Goal: Task Accomplishment & Management: Manage account settings

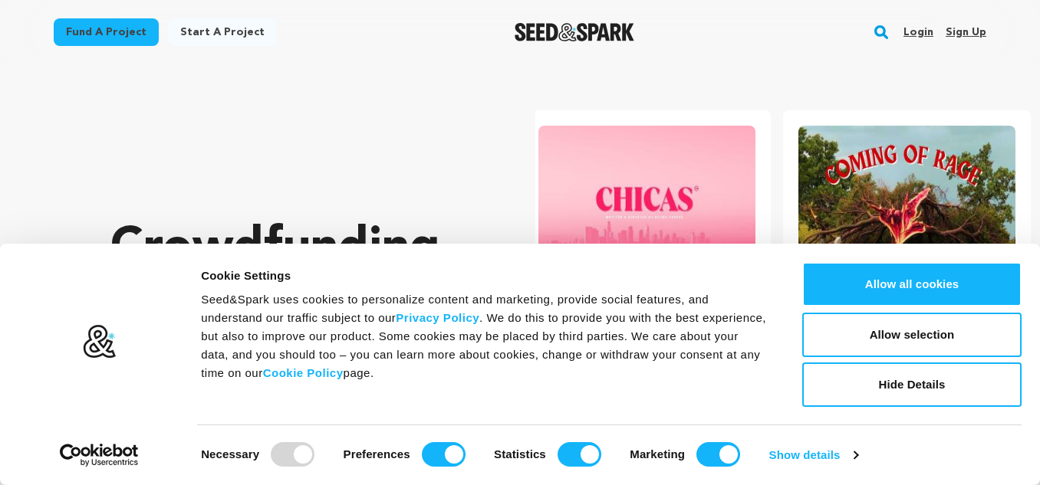
click at [926, 281] on button "Allow all cookies" at bounding box center [911, 284] width 219 height 44
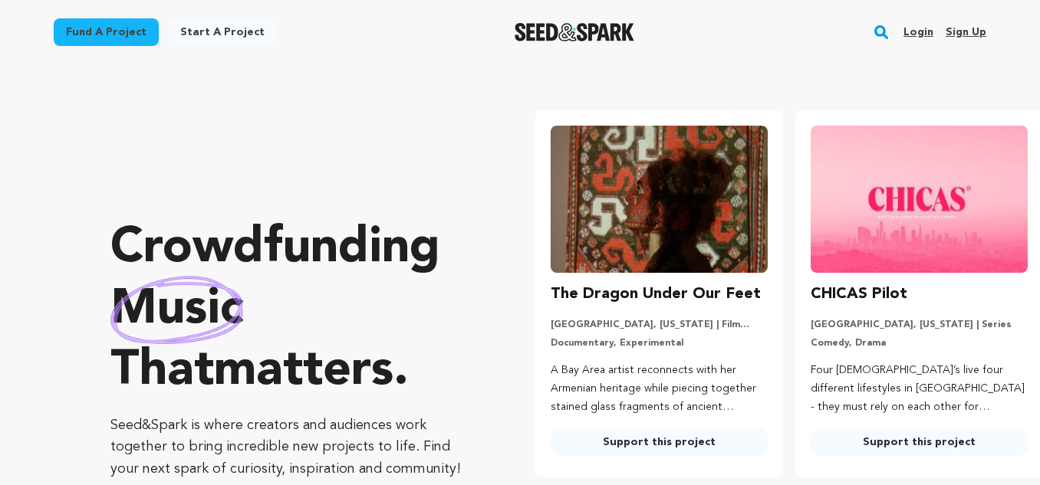
click at [981, 34] on link "Sign up" at bounding box center [965, 32] width 41 height 25
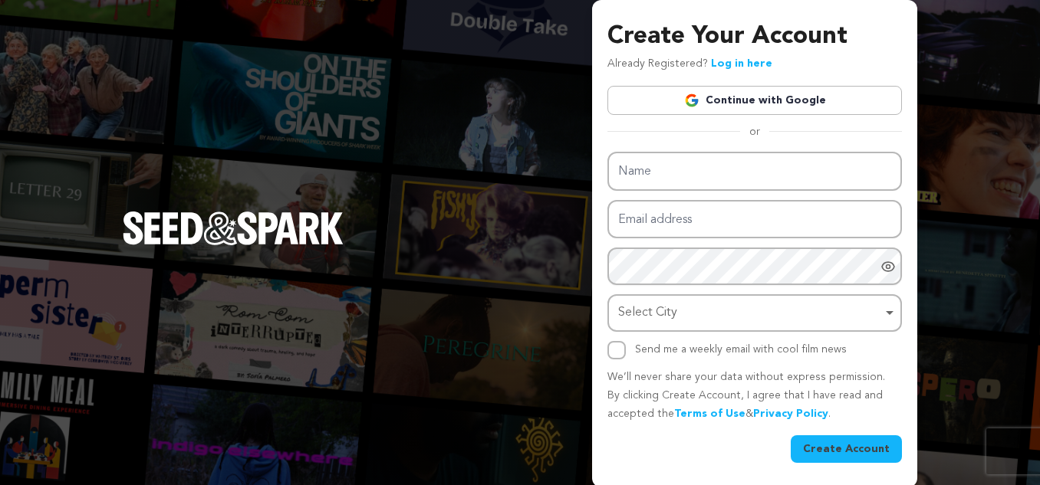
click at [751, 104] on link "Continue with Google" at bounding box center [754, 100] width 294 height 29
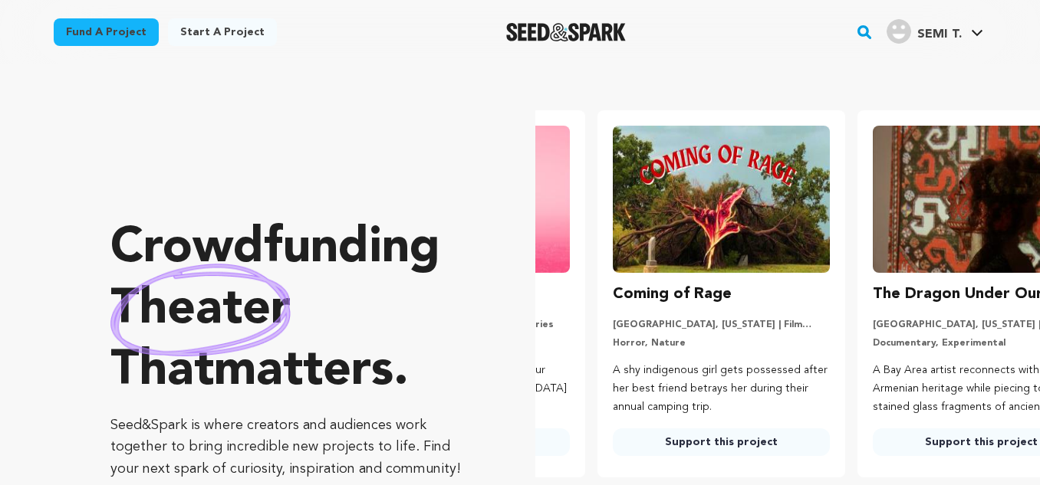
scroll to position [0, 272]
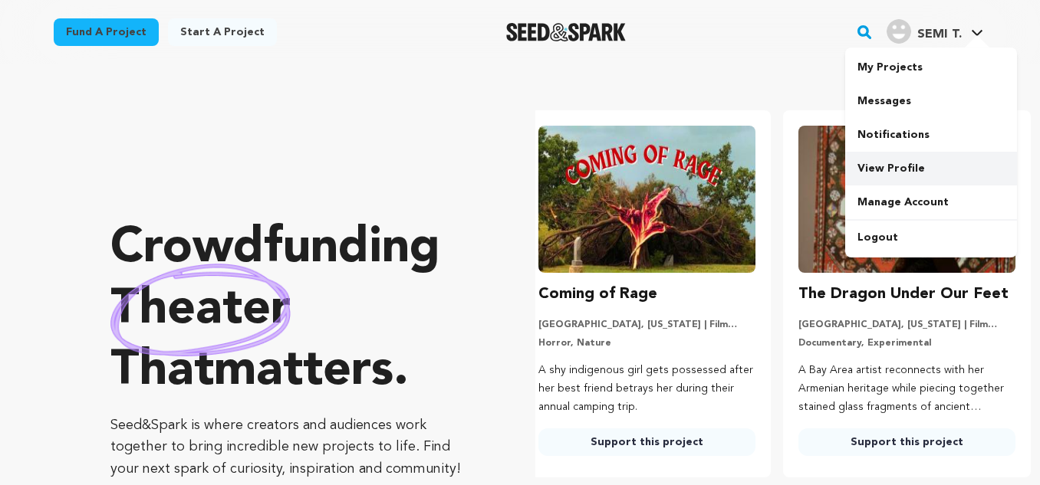
click at [891, 167] on link "View Profile" at bounding box center [931, 169] width 172 height 34
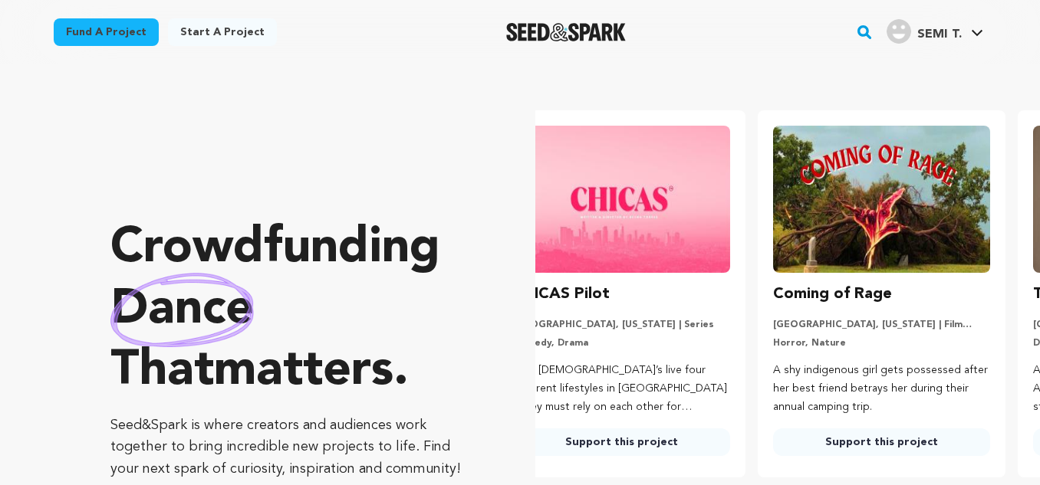
scroll to position [0, 0]
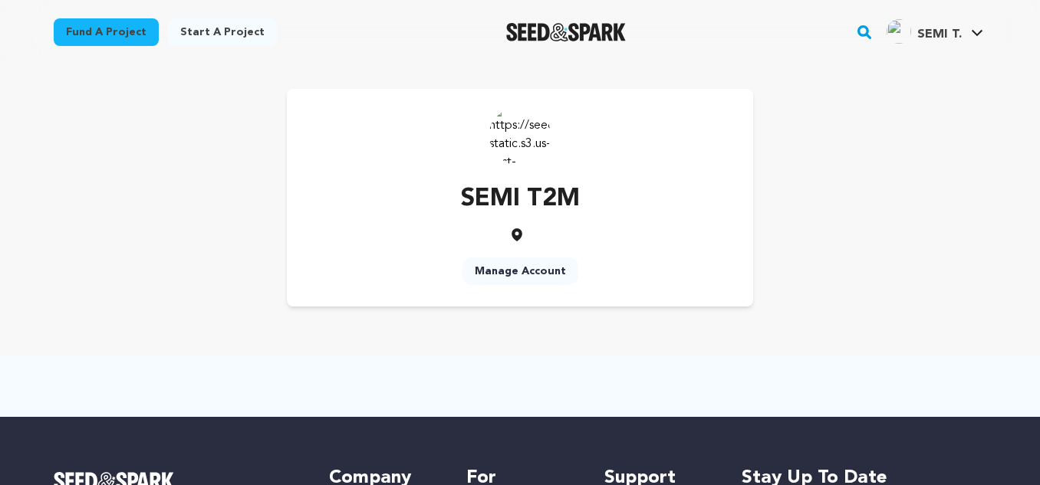
click at [554, 271] on link "Manage Account" at bounding box center [520, 272] width 116 height 28
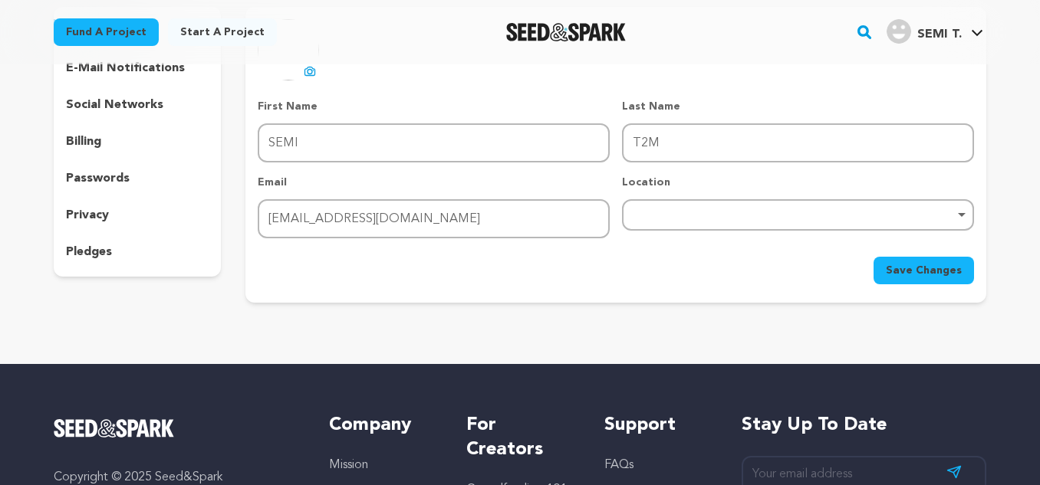
scroll to position [153, 0]
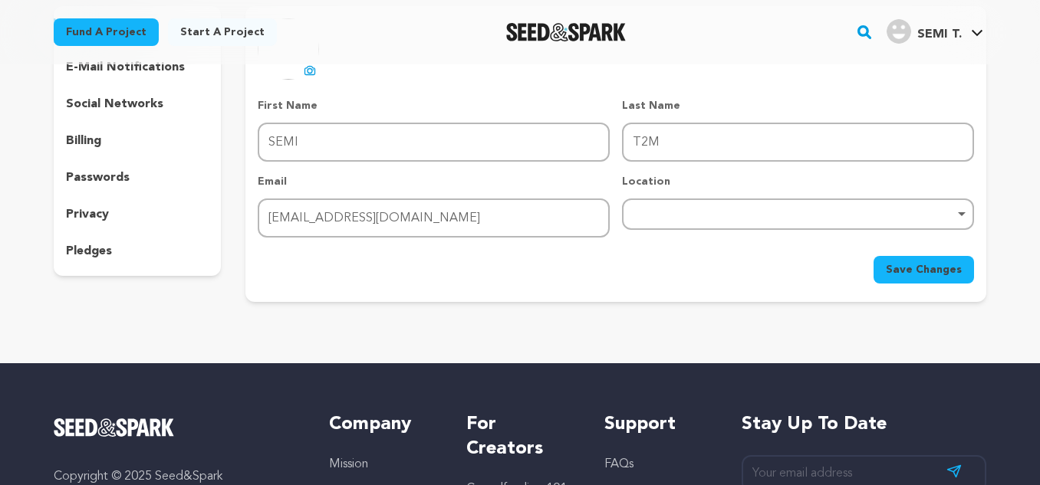
click at [712, 215] on div "Remove item" at bounding box center [797, 214] width 337 height 6
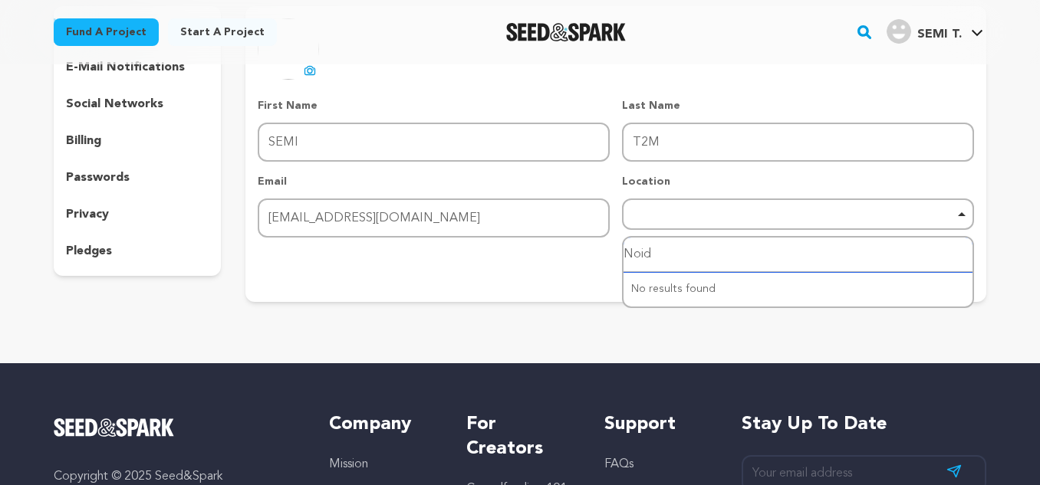
type input "Noida"
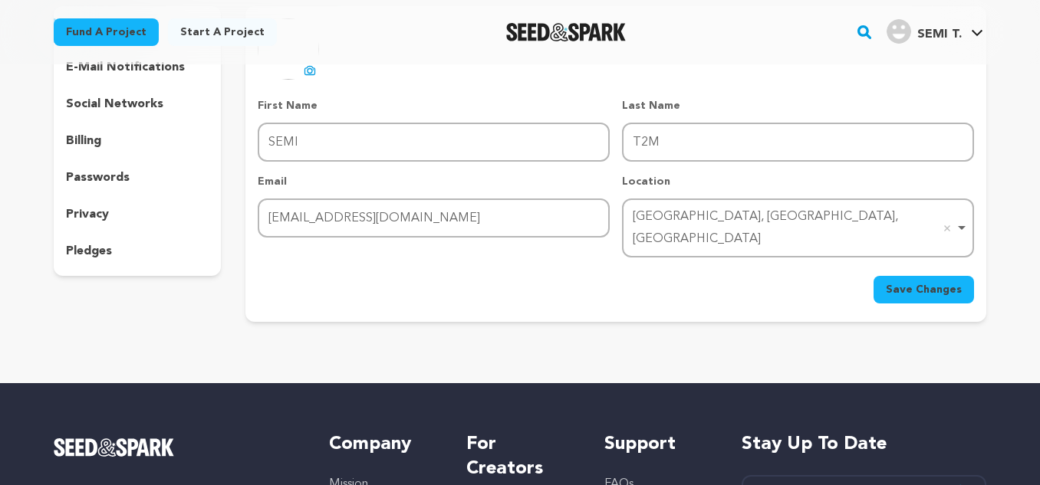
click at [930, 282] on span "Save Changes" at bounding box center [923, 289] width 76 height 15
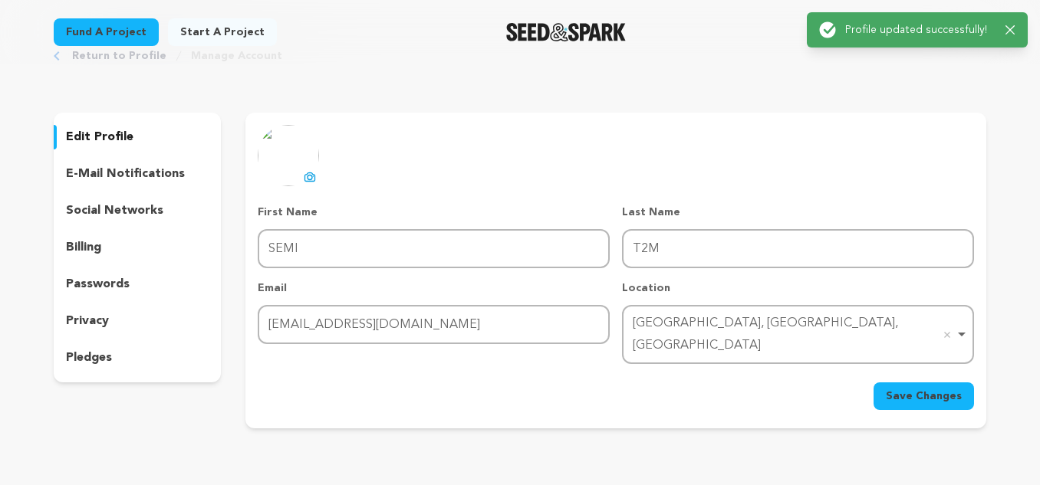
scroll to position [0, 0]
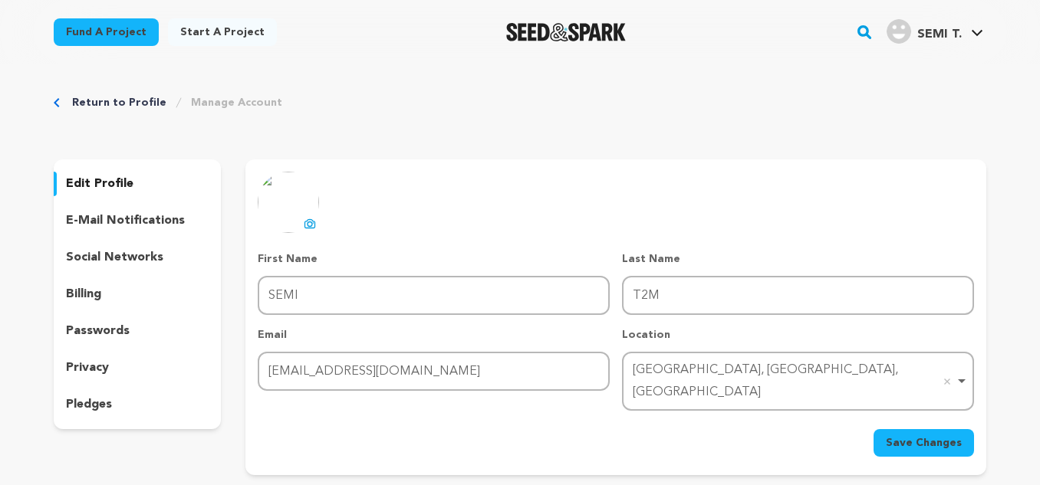
click at [119, 249] on p "social networks" at bounding box center [114, 257] width 97 height 18
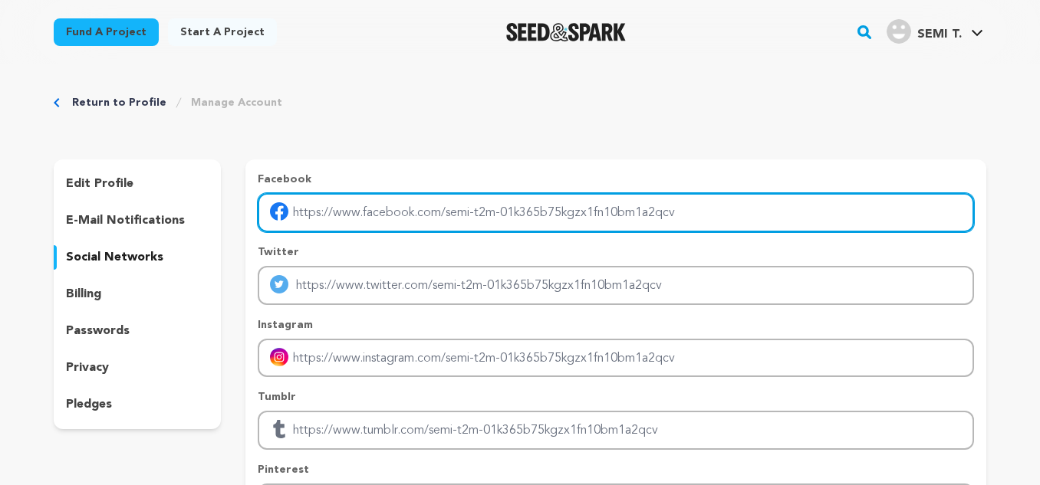
click at [420, 212] on input "Enter facebook profile link" at bounding box center [616, 212] width 716 height 39
paste input "[URL][DOMAIN_NAME]"
type input "[URL][DOMAIN_NAME]"
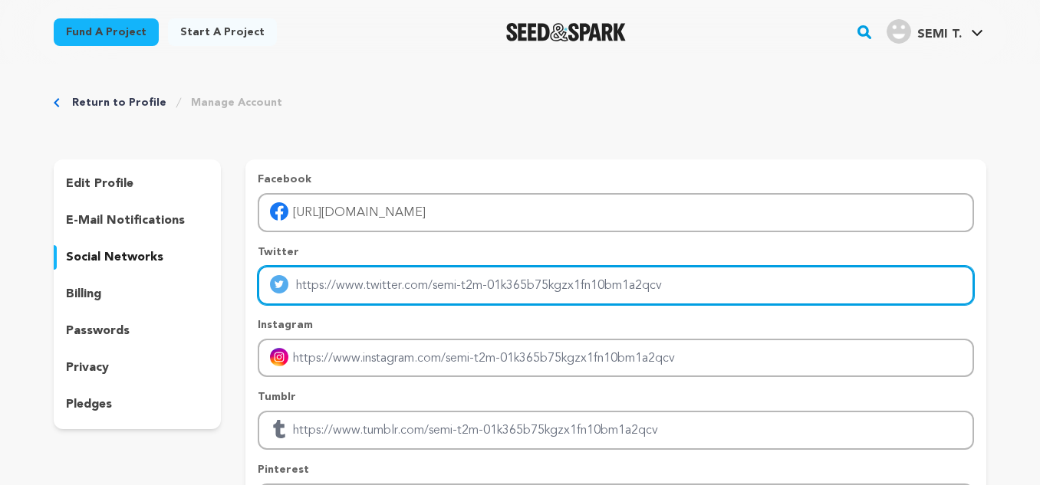
click at [372, 285] on input "Enter twitter profile link" at bounding box center [616, 285] width 716 height 39
type input "[URL][DOMAIN_NAME]"
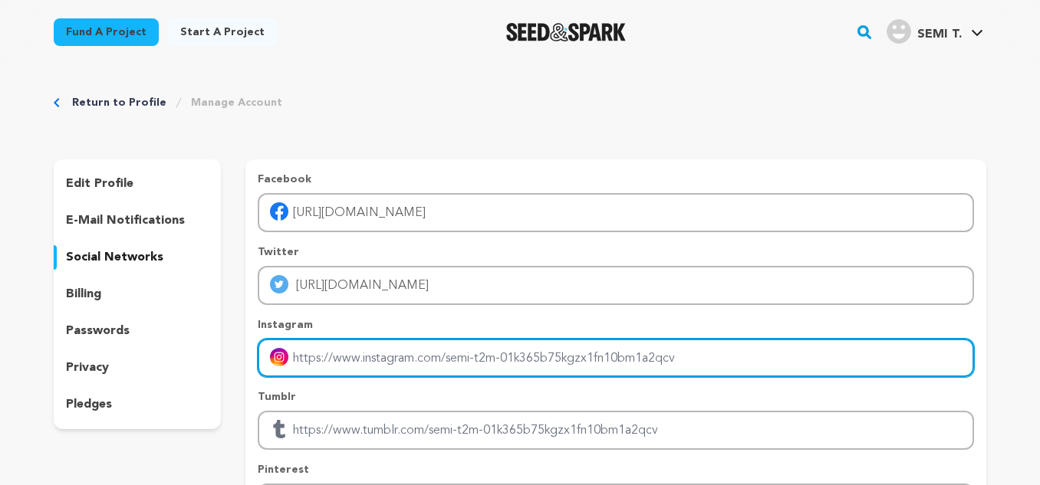
click at [370, 363] on input "Enter instagram handle link" at bounding box center [616, 358] width 716 height 39
type input "[URL][DOMAIN_NAME]"
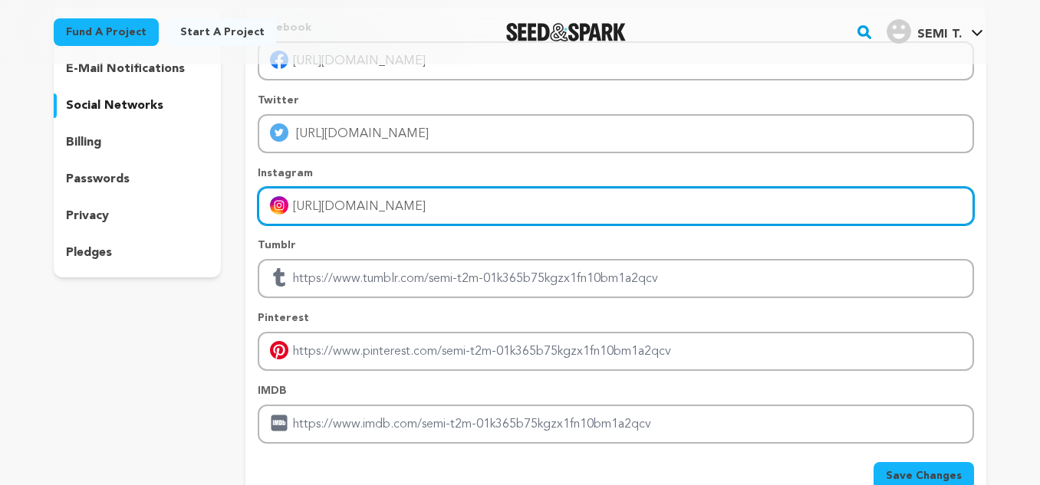
scroll to position [153, 0]
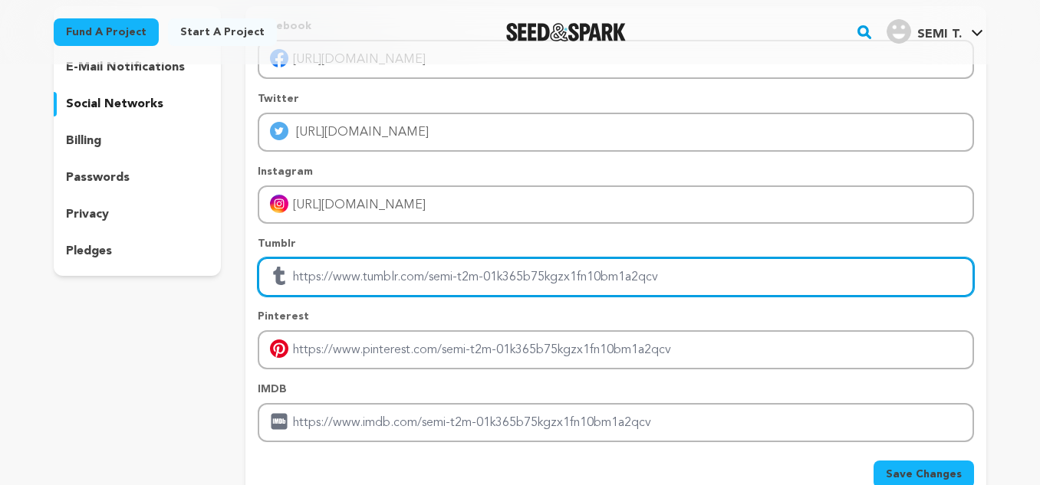
click at [366, 283] on input "Enter tubmlr profile link" at bounding box center [616, 277] width 716 height 39
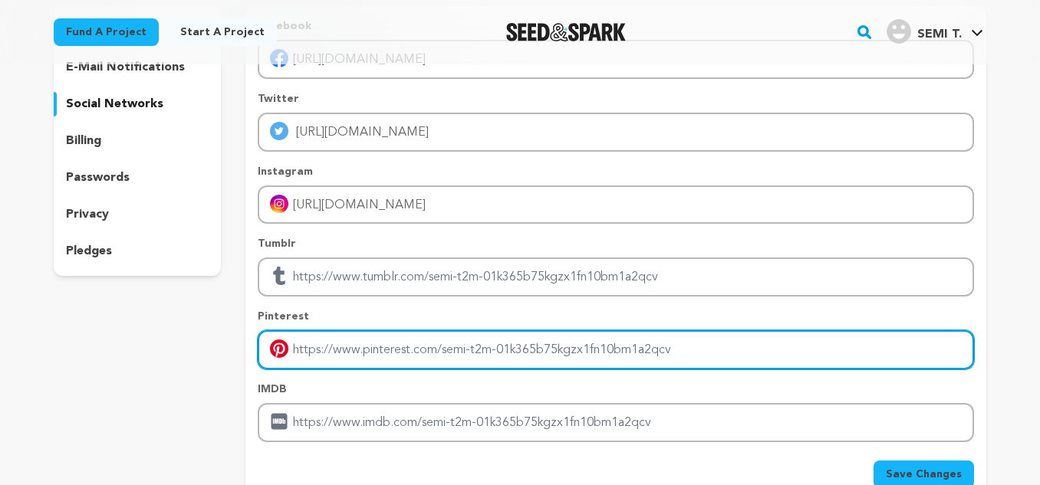
click at [354, 343] on input "Enter pinterest profile link" at bounding box center [616, 349] width 716 height 39
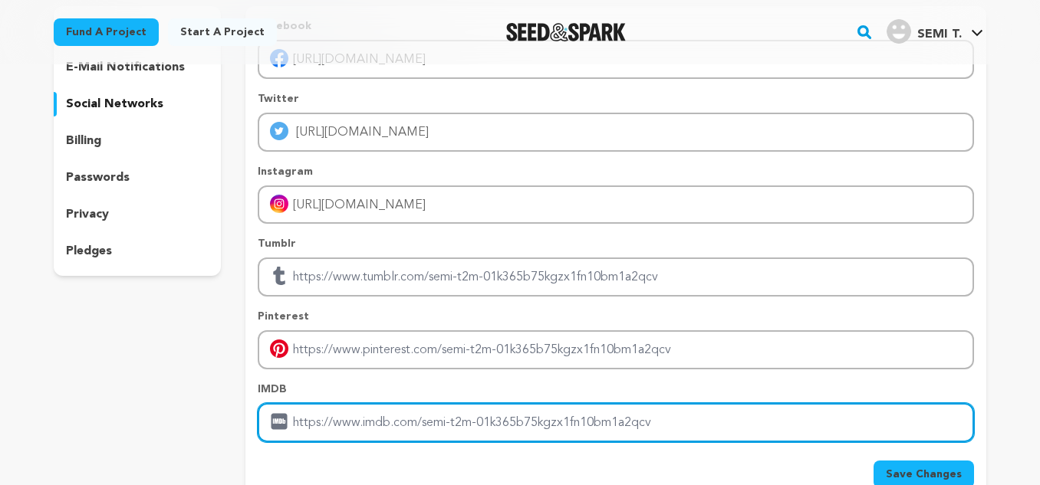
drag, startPoint x: 347, startPoint y: 419, endPoint x: 373, endPoint y: 380, distance: 46.4
click at [347, 418] on input "Enter IMDB profile link" at bounding box center [616, 422] width 716 height 39
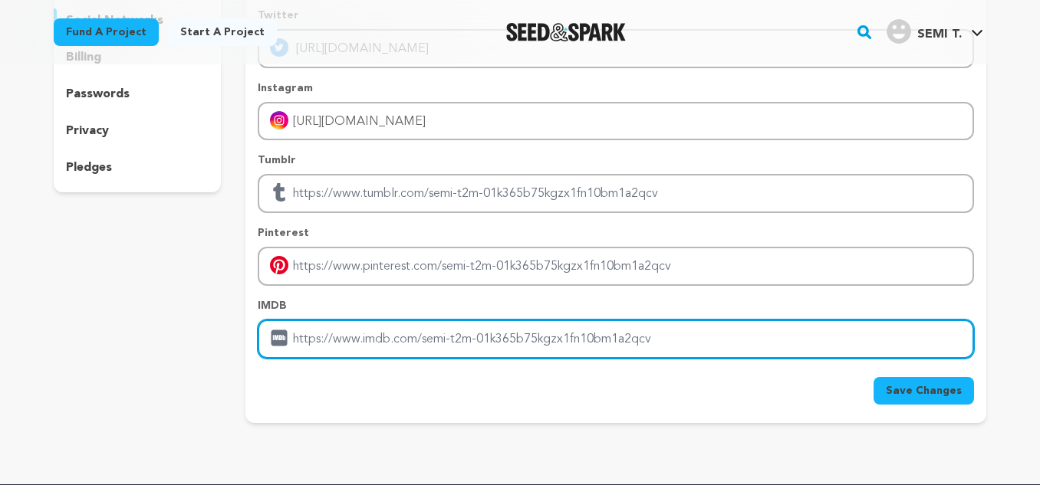
scroll to position [230, 0]
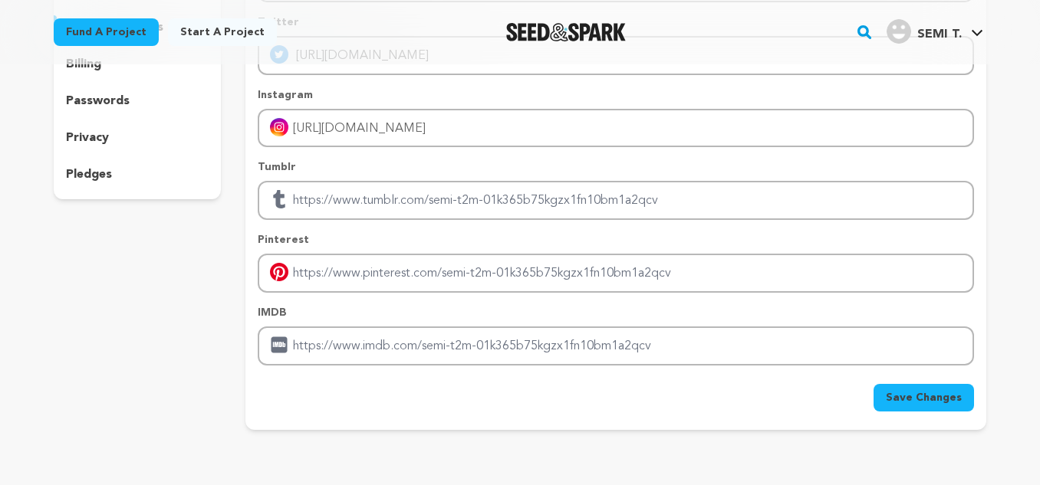
drag, startPoint x: 923, startPoint y: 400, endPoint x: 708, endPoint y: 337, distance: 224.6
click at [922, 400] on span "Save Changes" at bounding box center [923, 397] width 76 height 15
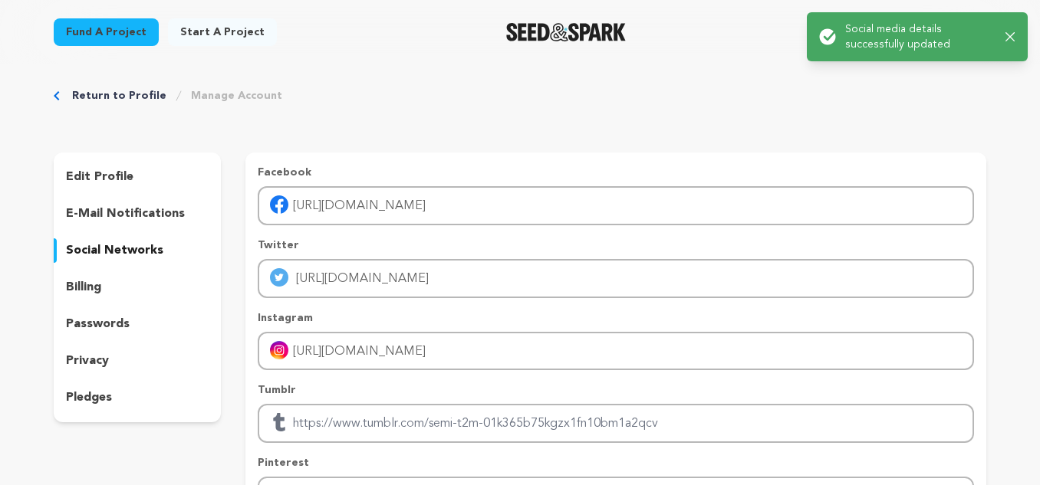
scroll to position [0, 0]
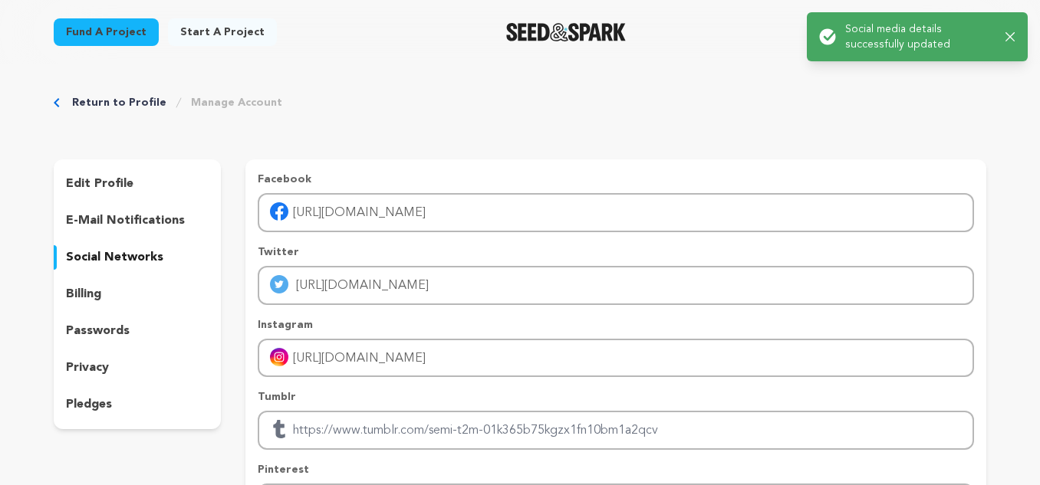
click at [96, 406] on p "pledges" at bounding box center [89, 405] width 46 height 18
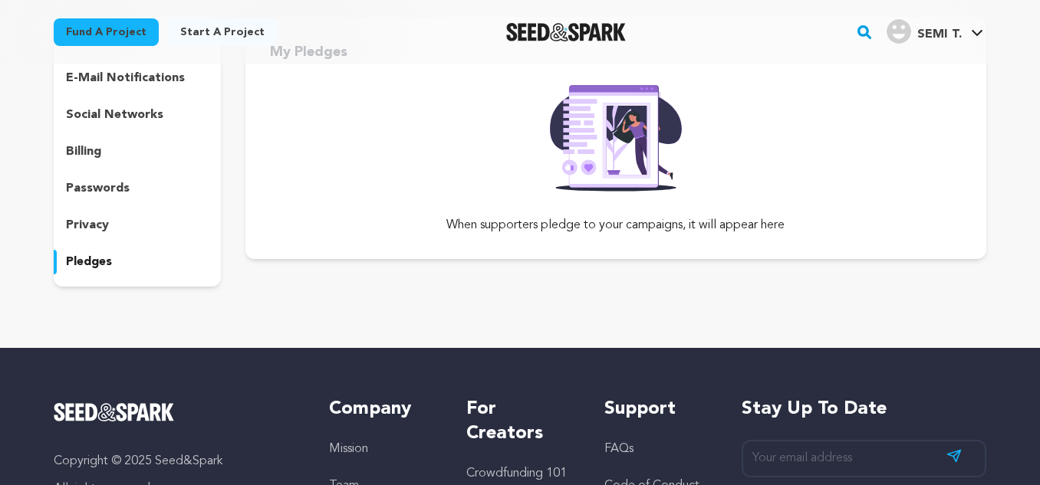
scroll to position [153, 0]
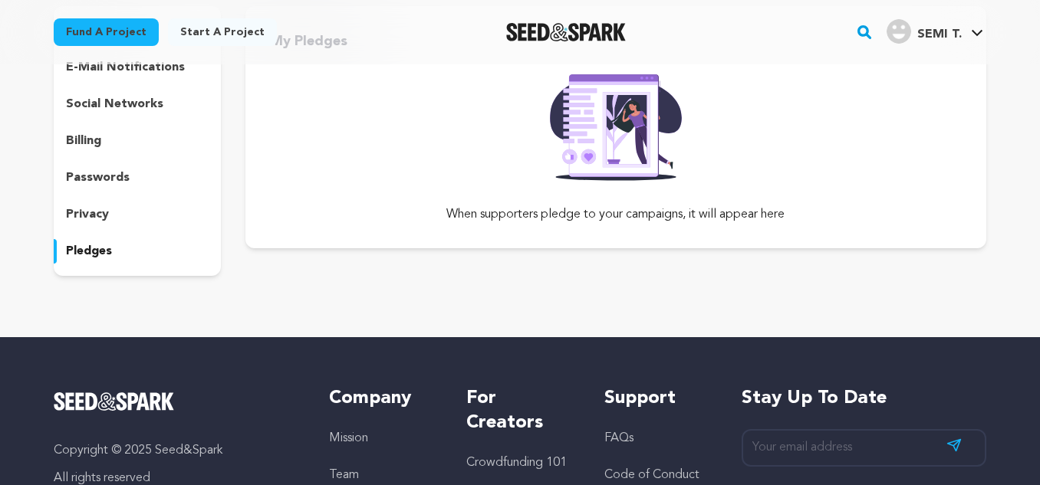
click at [623, 135] on img at bounding box center [615, 122] width 156 height 117
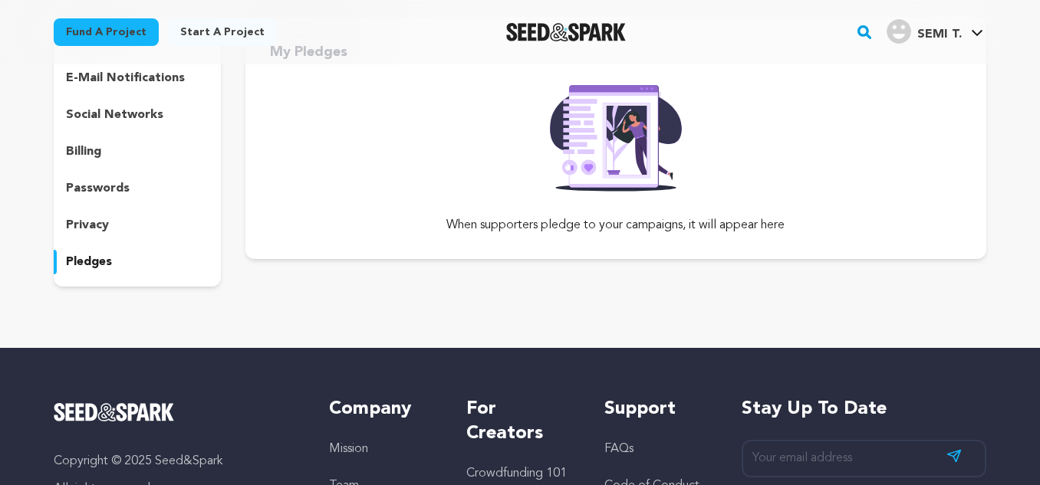
scroll to position [0, 0]
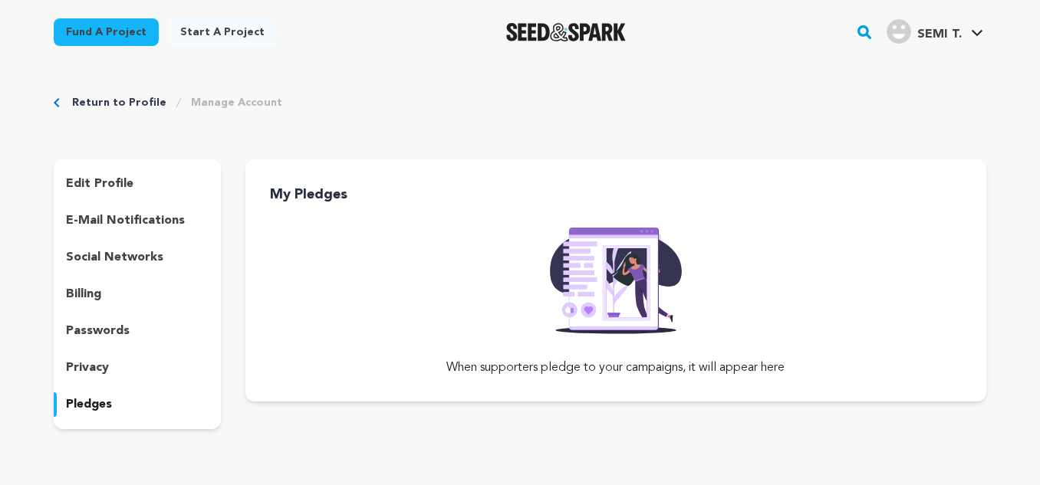
click at [84, 373] on p "privacy" at bounding box center [87, 368] width 43 height 18
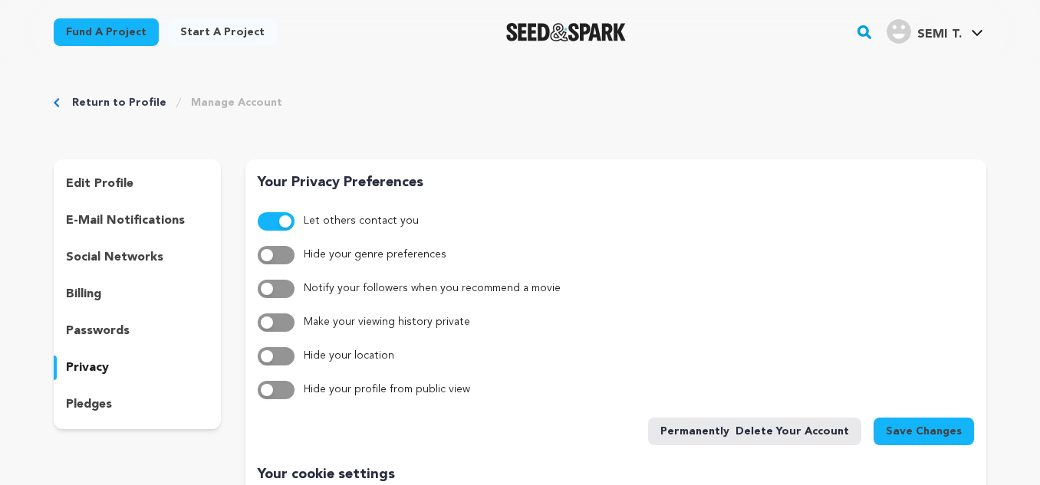
click at [73, 293] on p "billing" at bounding box center [83, 294] width 35 height 18
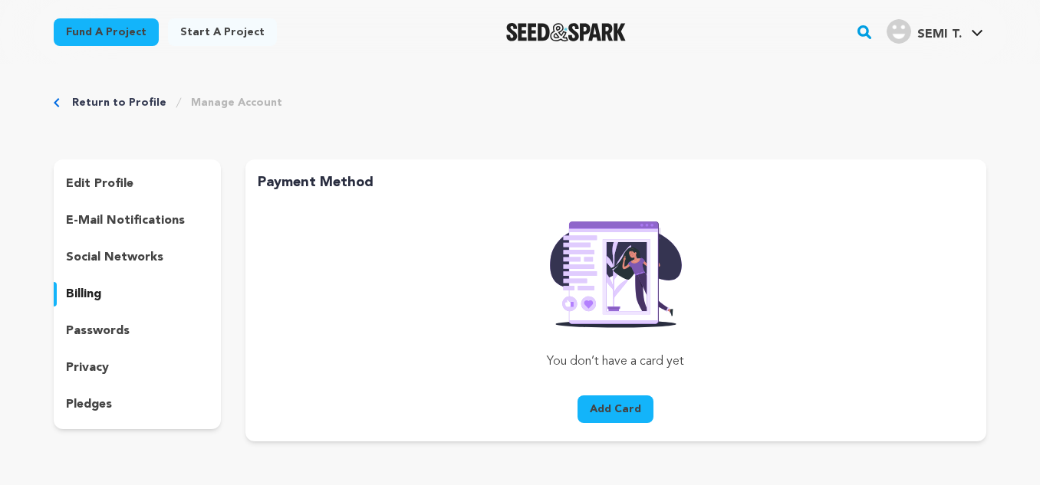
click at [96, 264] on p "social networks" at bounding box center [114, 257] width 97 height 18
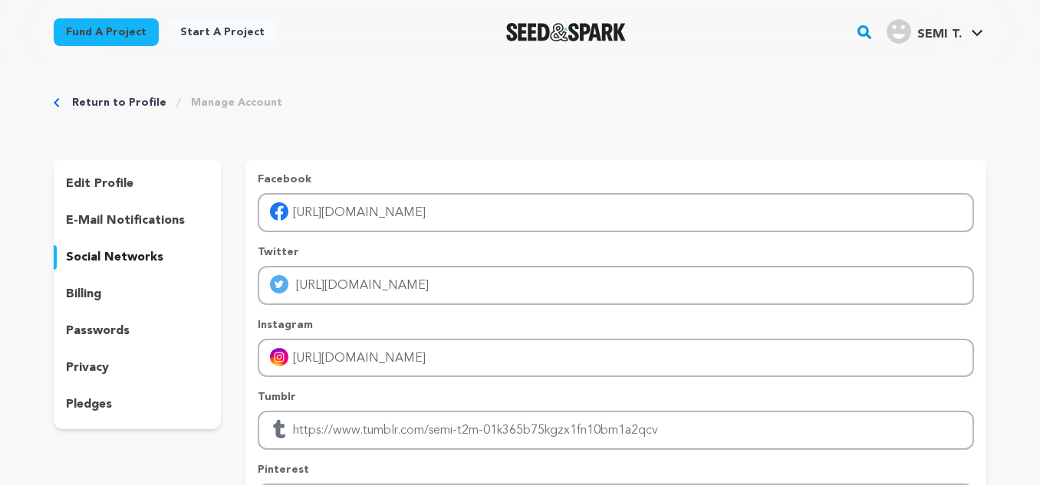
click at [108, 235] on div "edit profile e-mail notifications social networks billing passwords privacy ple…" at bounding box center [137, 294] width 167 height 270
click at [110, 216] on p "e-mail notifications" at bounding box center [125, 221] width 119 height 18
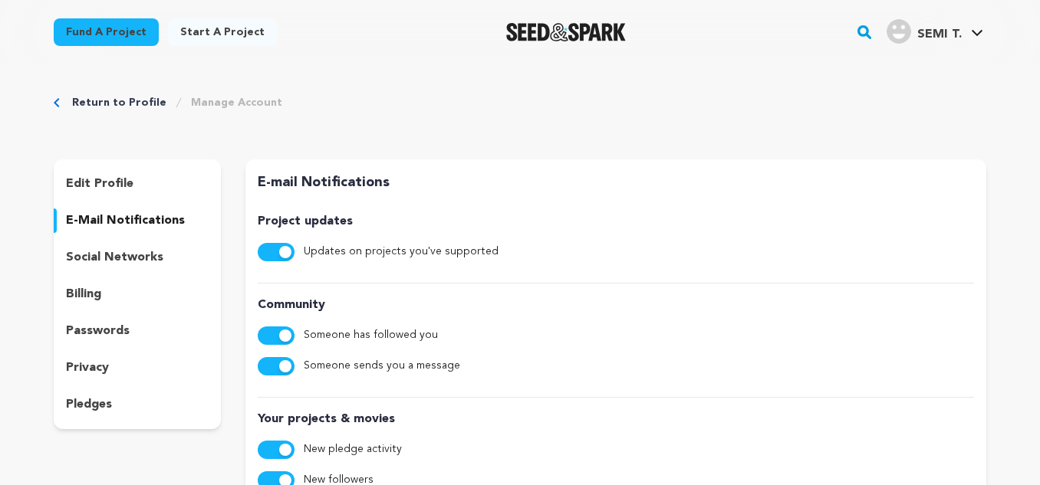
click at [120, 182] on p "edit profile" at bounding box center [99, 184] width 67 height 18
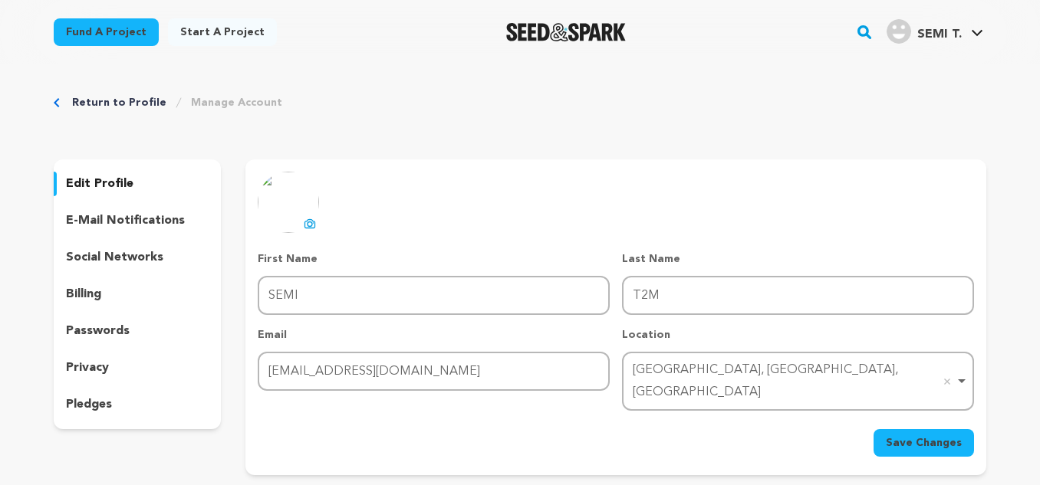
click at [314, 222] on icon at bounding box center [309, 223] width 10 height 8
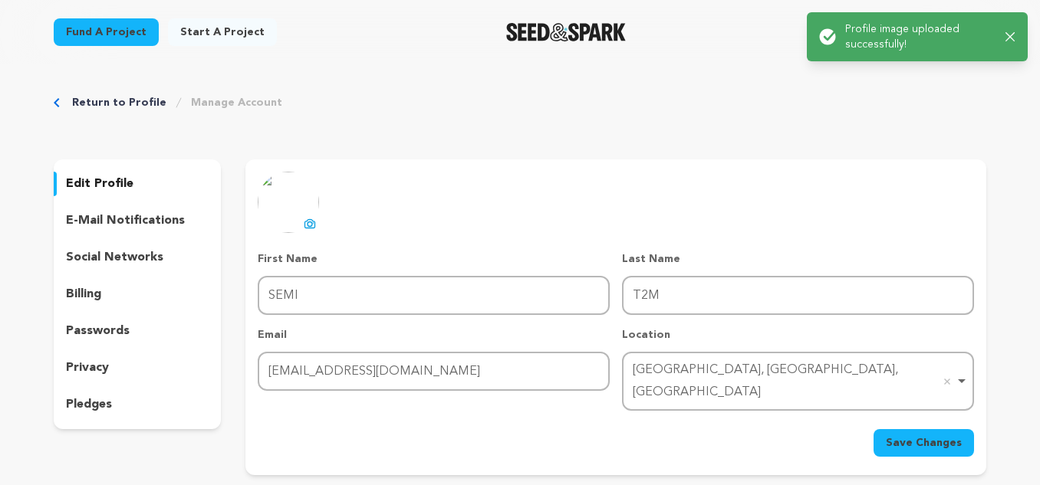
click at [915, 435] on span "Save Changes" at bounding box center [923, 442] width 76 height 15
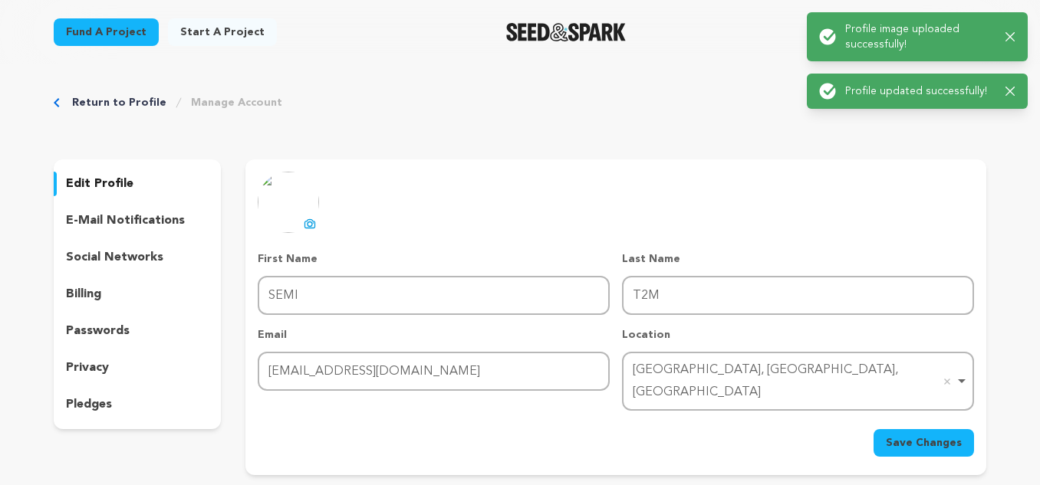
click at [935, 84] on p "Profile updated successfully!" at bounding box center [919, 91] width 148 height 15
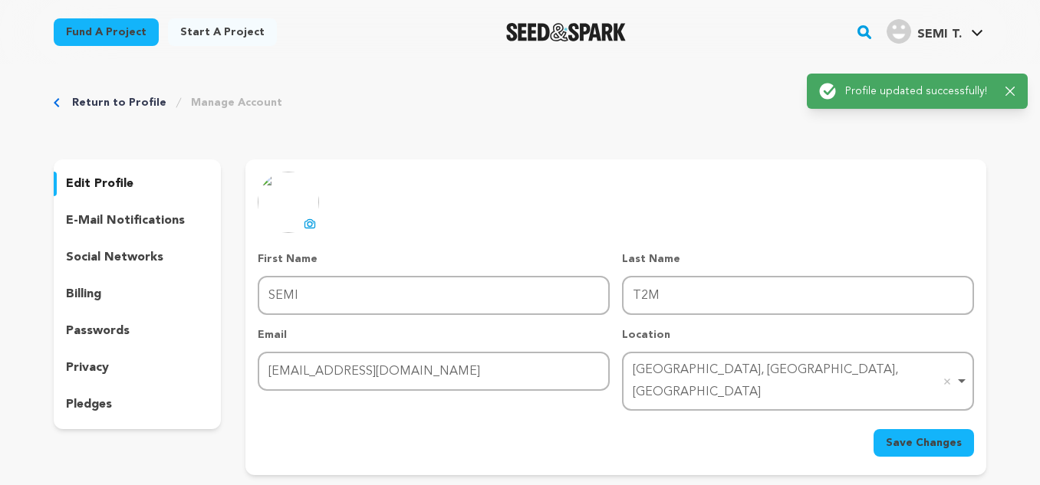
click at [833, 85] on icon at bounding box center [827, 91] width 17 height 17
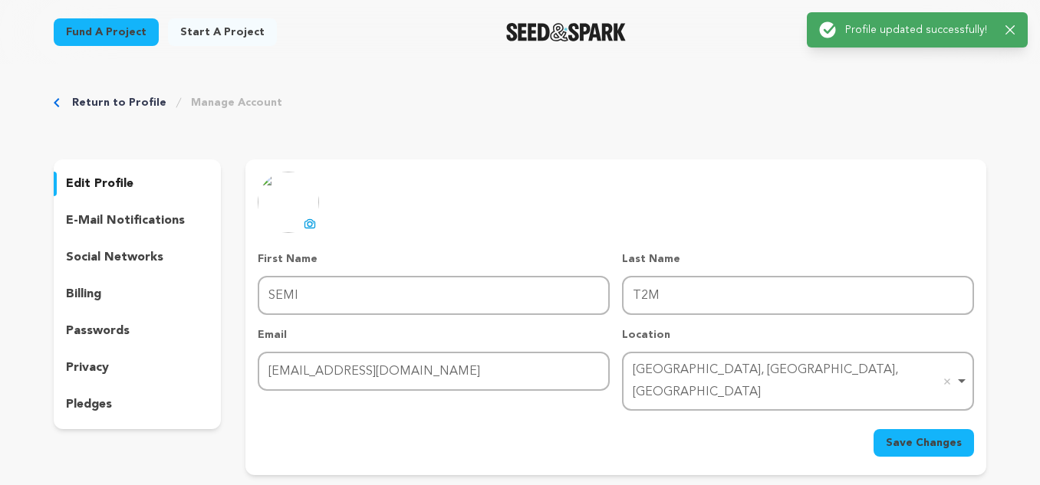
click at [592, 125] on div "Return to Profile Manage Account edit profile e-mail notifications social netwo…" at bounding box center [519, 288] width 981 height 448
click at [1020, 28] on div "Success: Info: Warning: Error: Profile updated successfully! Close notification" at bounding box center [916, 29] width 221 height 35
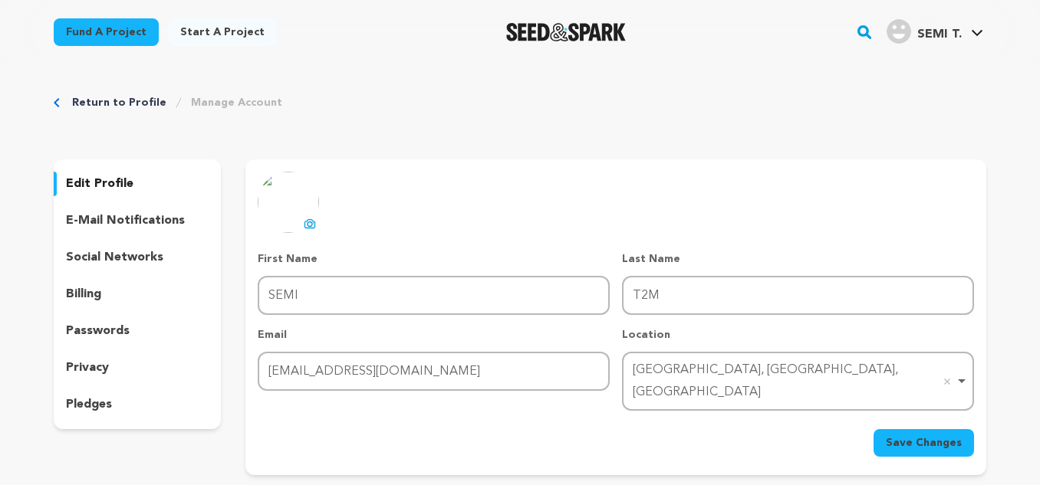
click at [199, 98] on link "Manage Account" at bounding box center [236, 102] width 91 height 15
click at [128, 103] on link "Return to Profile" at bounding box center [119, 102] width 94 height 15
